Goal: Find specific page/section: Find specific page/section

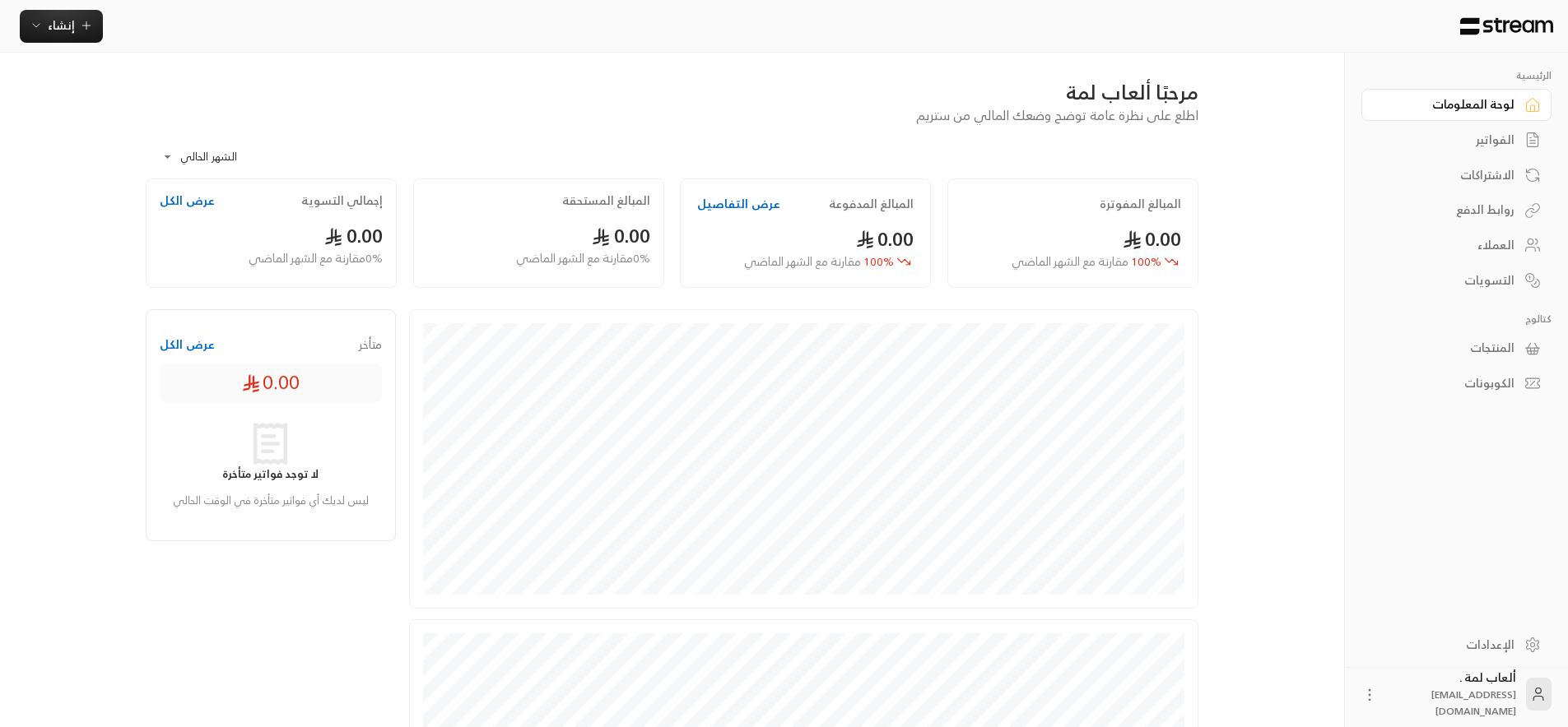
click at [1480, 349] on div "المنتجات" at bounding box center [1448, 348] width 132 height 17
